Goal: Navigation & Orientation: Find specific page/section

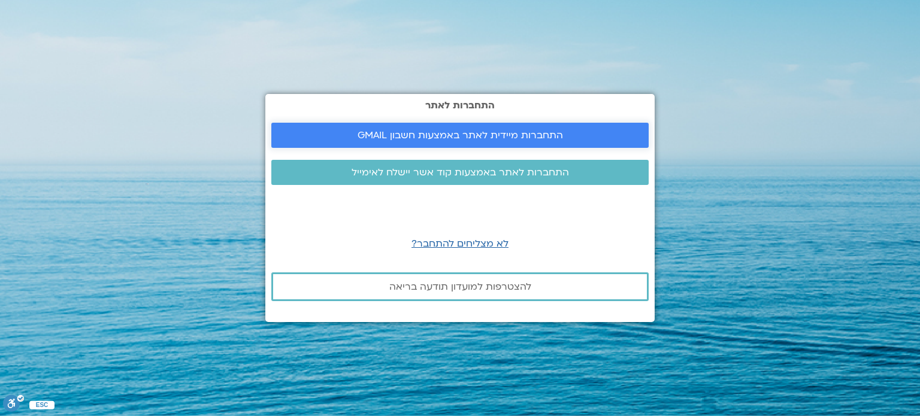
click at [431, 130] on span "התחברות מיידית לאתר באמצעות חשבון GMAIL" at bounding box center [460, 135] width 205 height 11
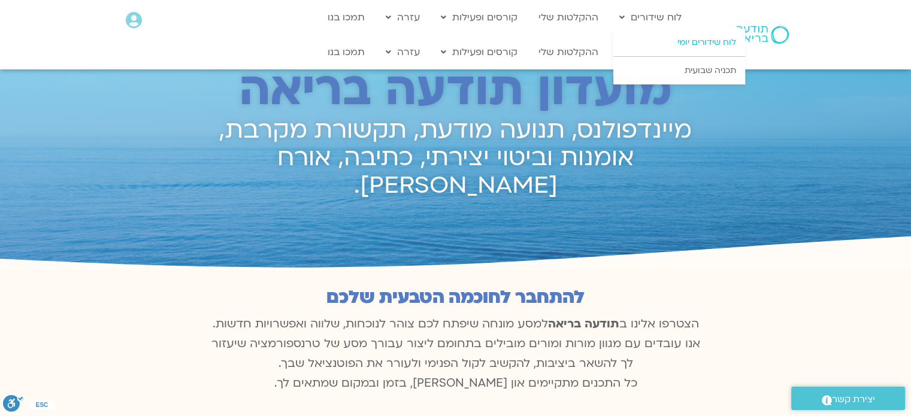
click at [652, 42] on link "לוח שידורים יומי" at bounding box center [679, 43] width 132 height 28
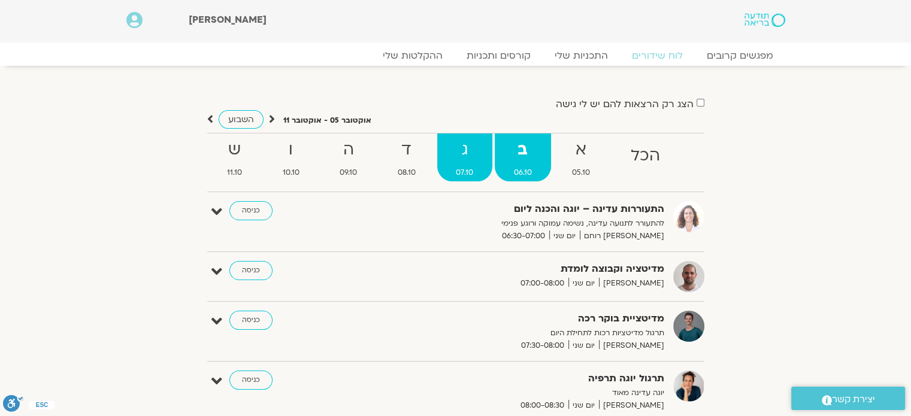
click at [449, 153] on strong "ג" at bounding box center [465, 150] width 56 height 27
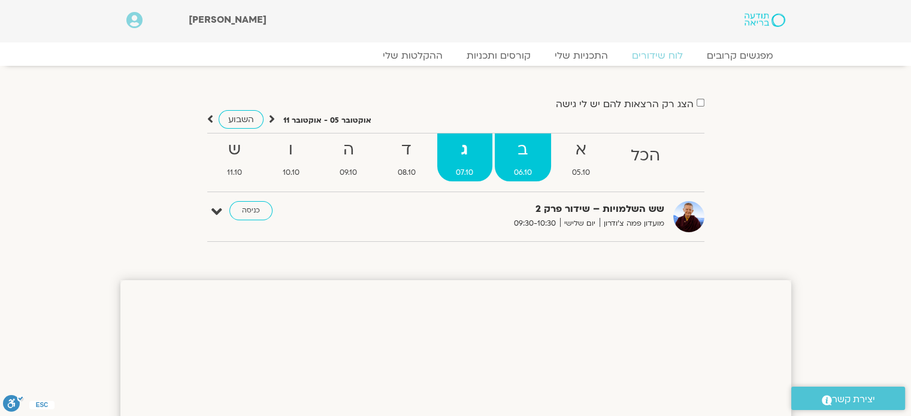
click at [526, 145] on strong "ב" at bounding box center [523, 150] width 56 height 27
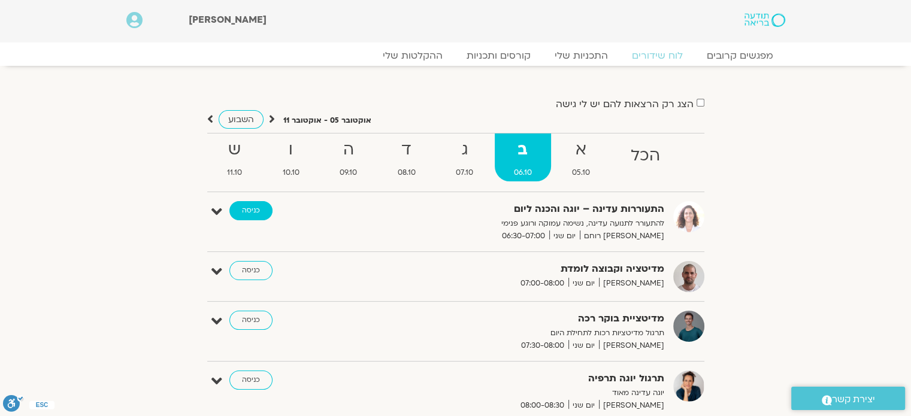
click at [249, 213] on link "כניסה" at bounding box center [250, 210] width 43 height 19
